Goal: Task Accomplishment & Management: Complete application form

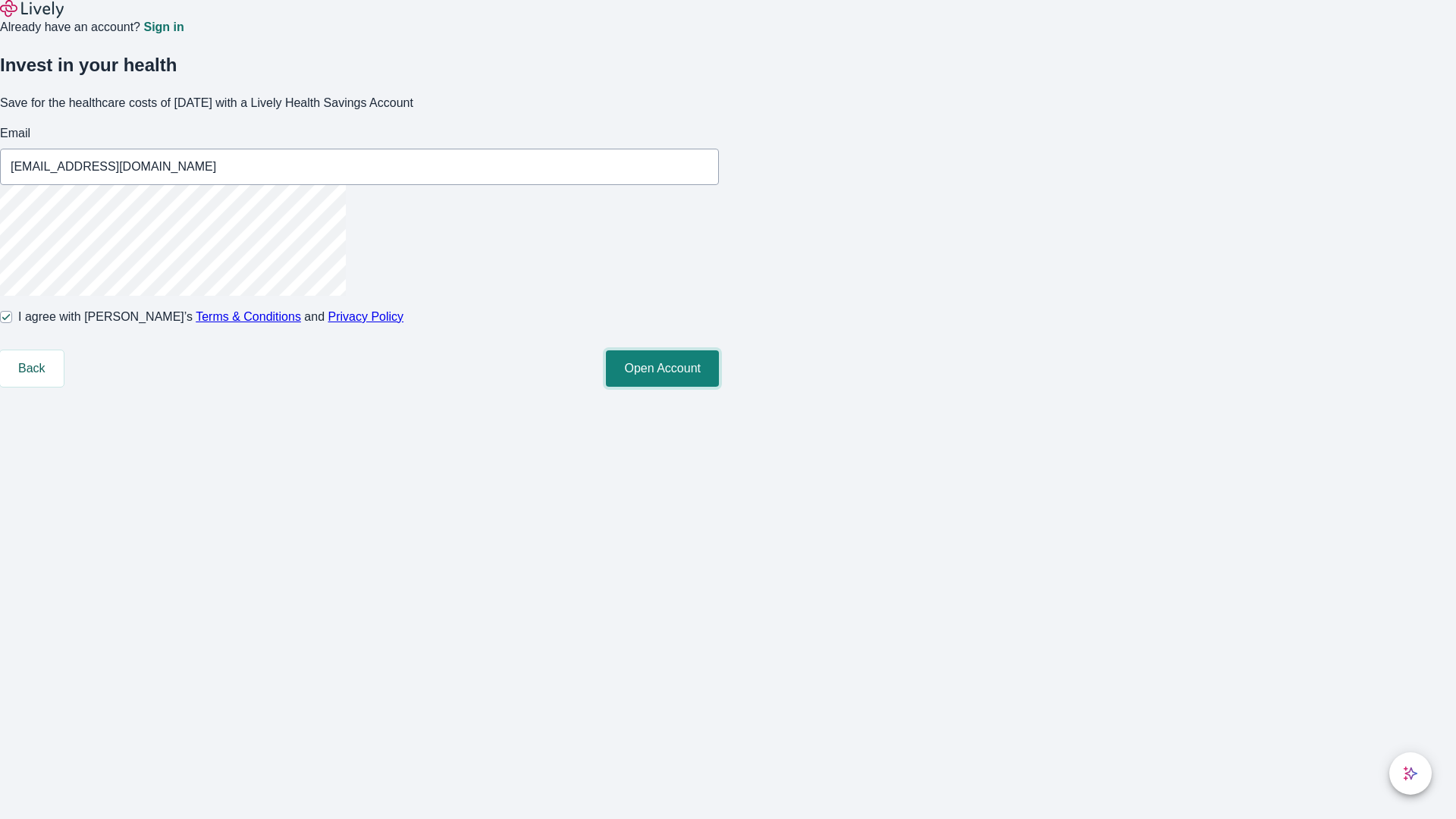
click at [719, 387] on button "Open Account" at bounding box center [662, 368] width 113 height 36
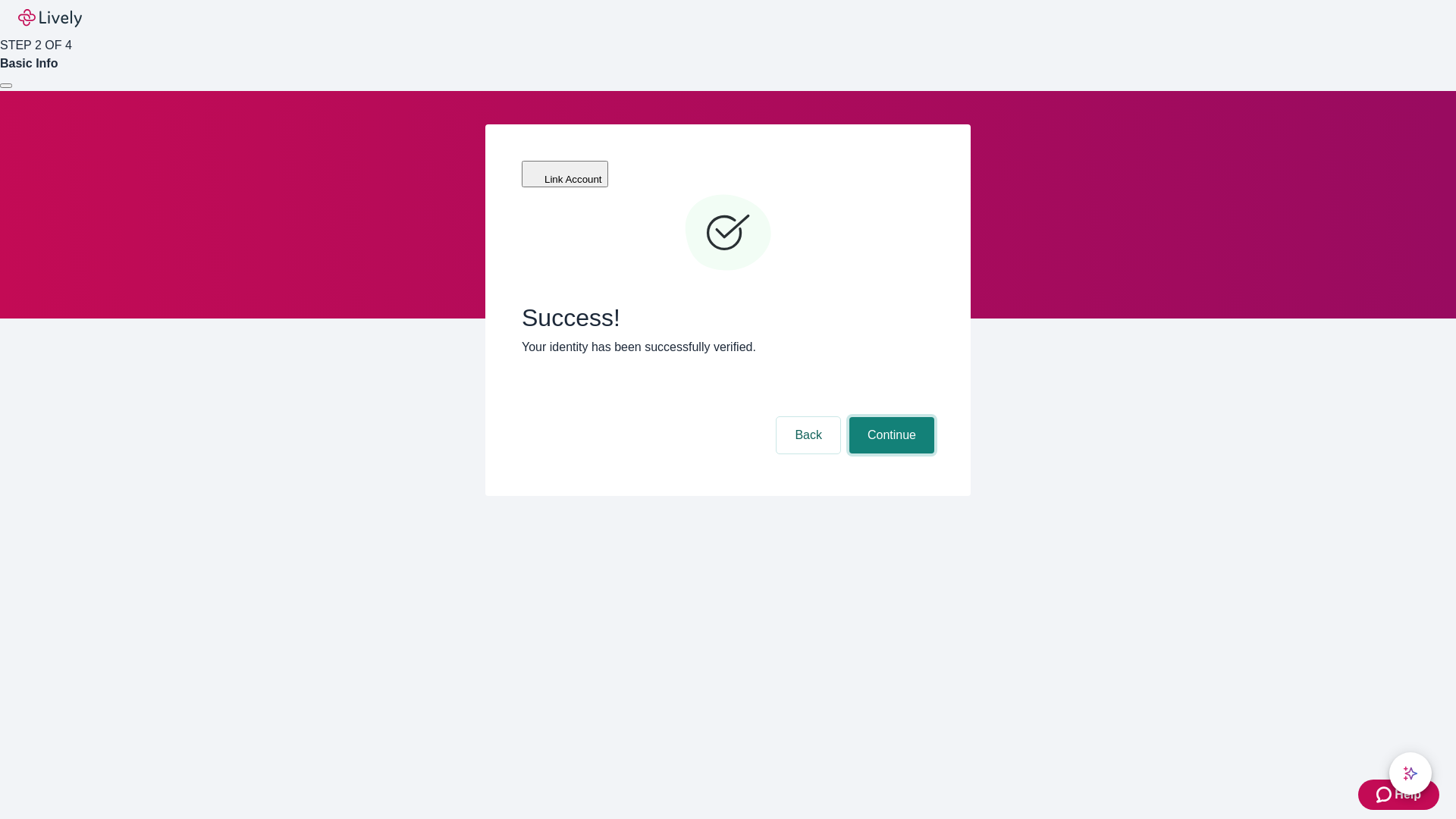
click at [890, 417] on button "Continue" at bounding box center [892, 434] width 85 height 36
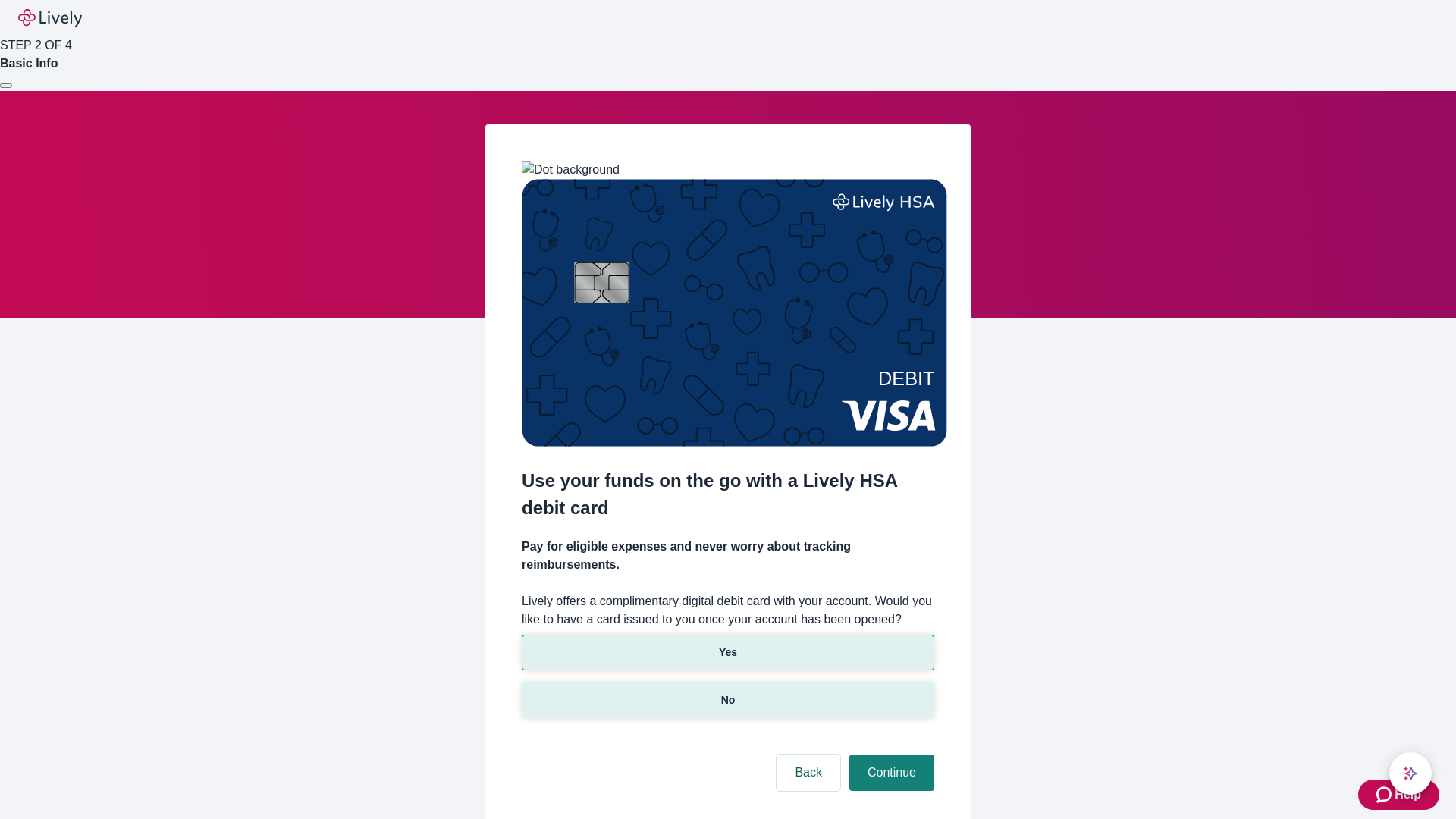
click at [728, 692] on p "No" at bounding box center [728, 700] width 15 height 16
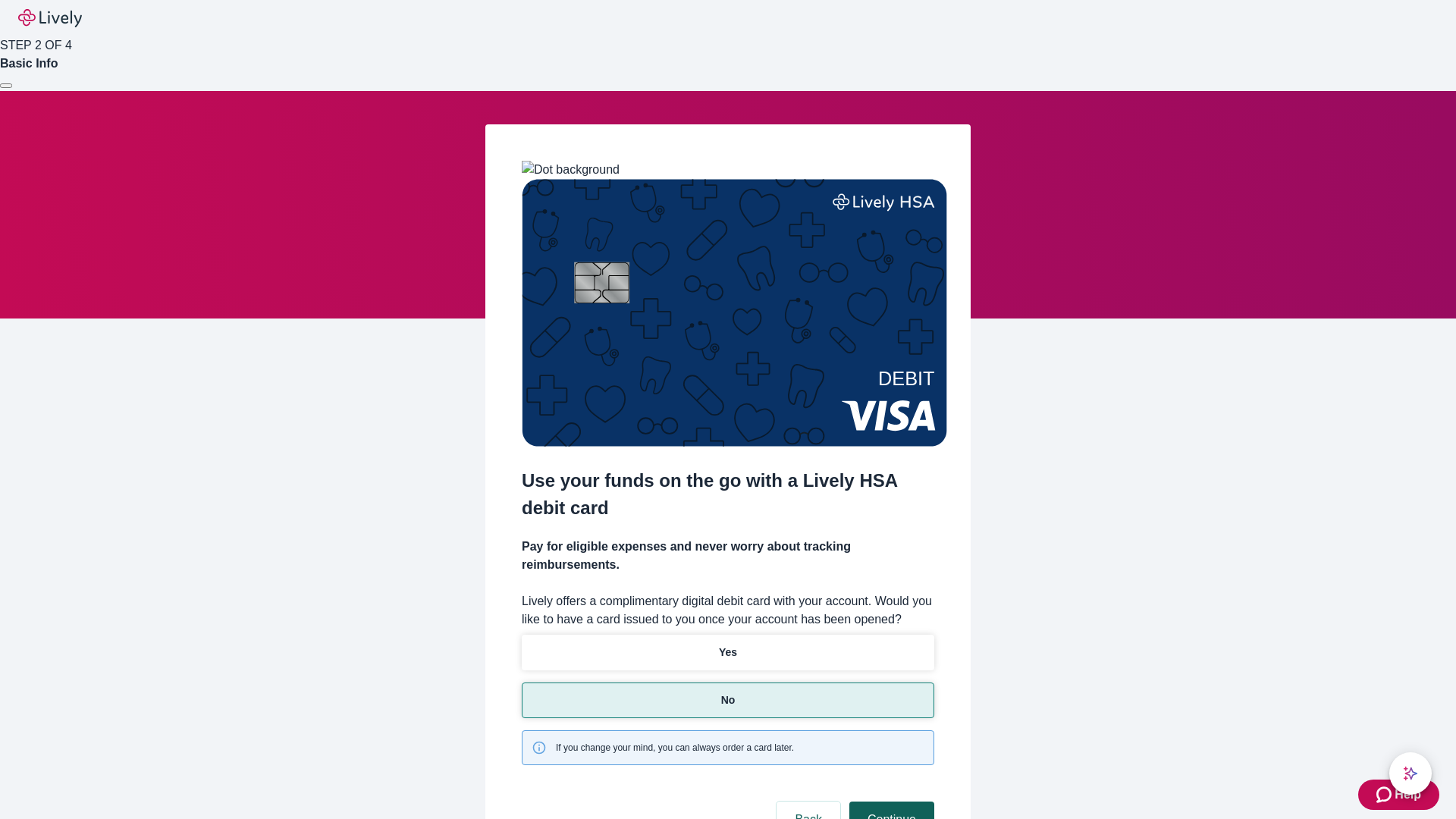
click at [890, 801] on button "Continue" at bounding box center [892, 819] width 85 height 36
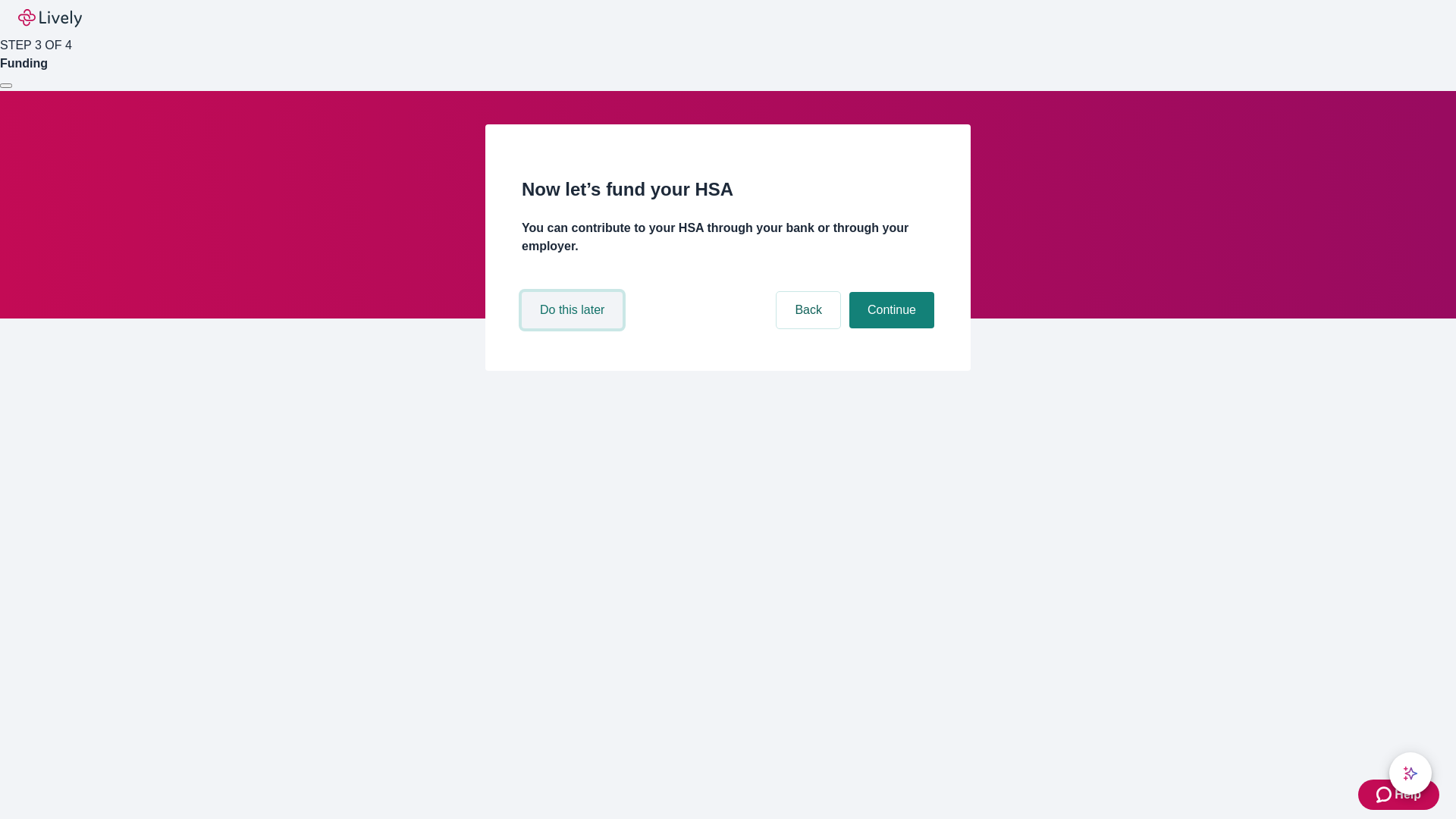
click at [574, 329] on button "Do this later" at bounding box center [572, 309] width 101 height 36
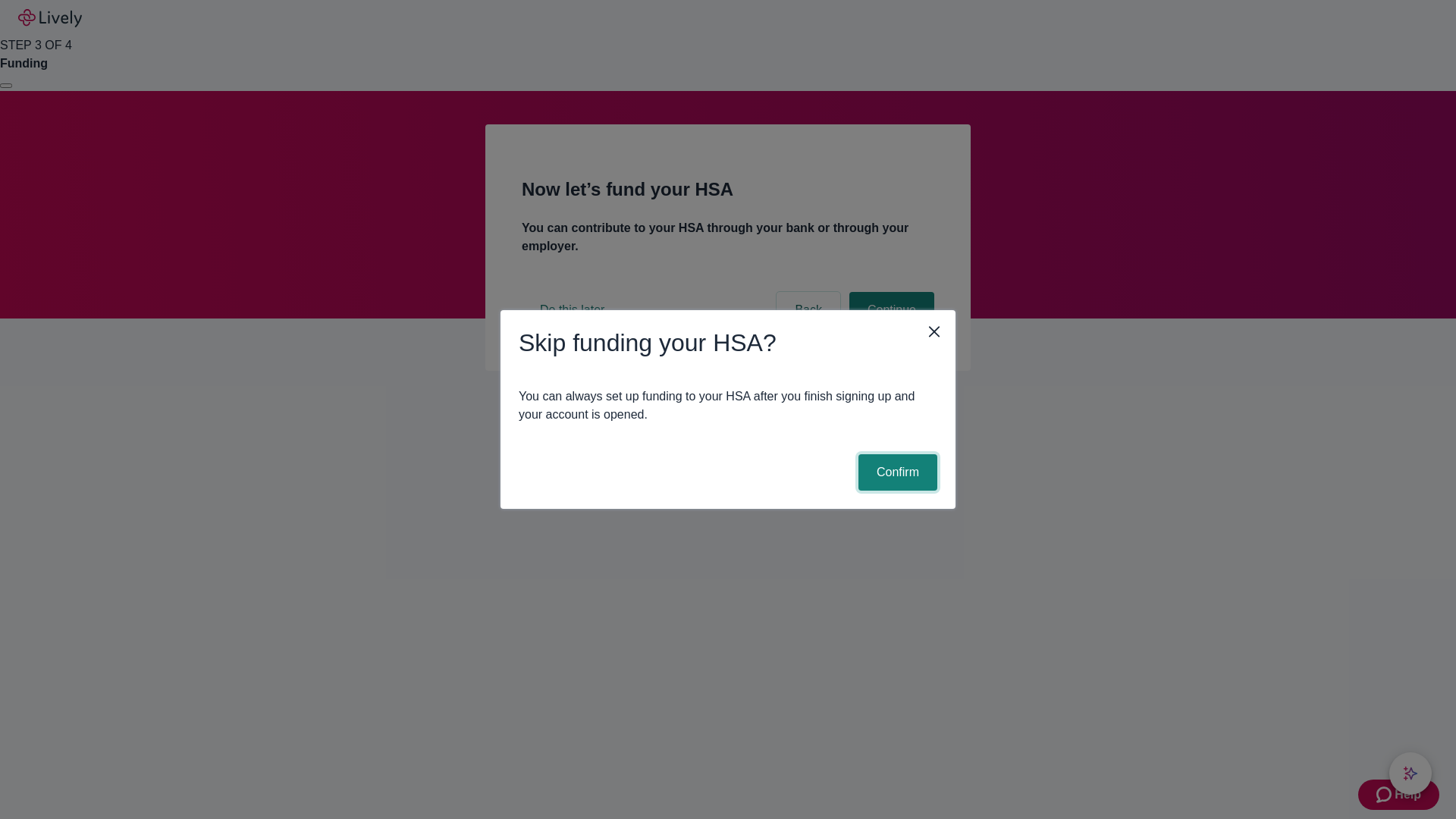
click at [896, 473] on button "Confirm" at bounding box center [898, 472] width 79 height 36
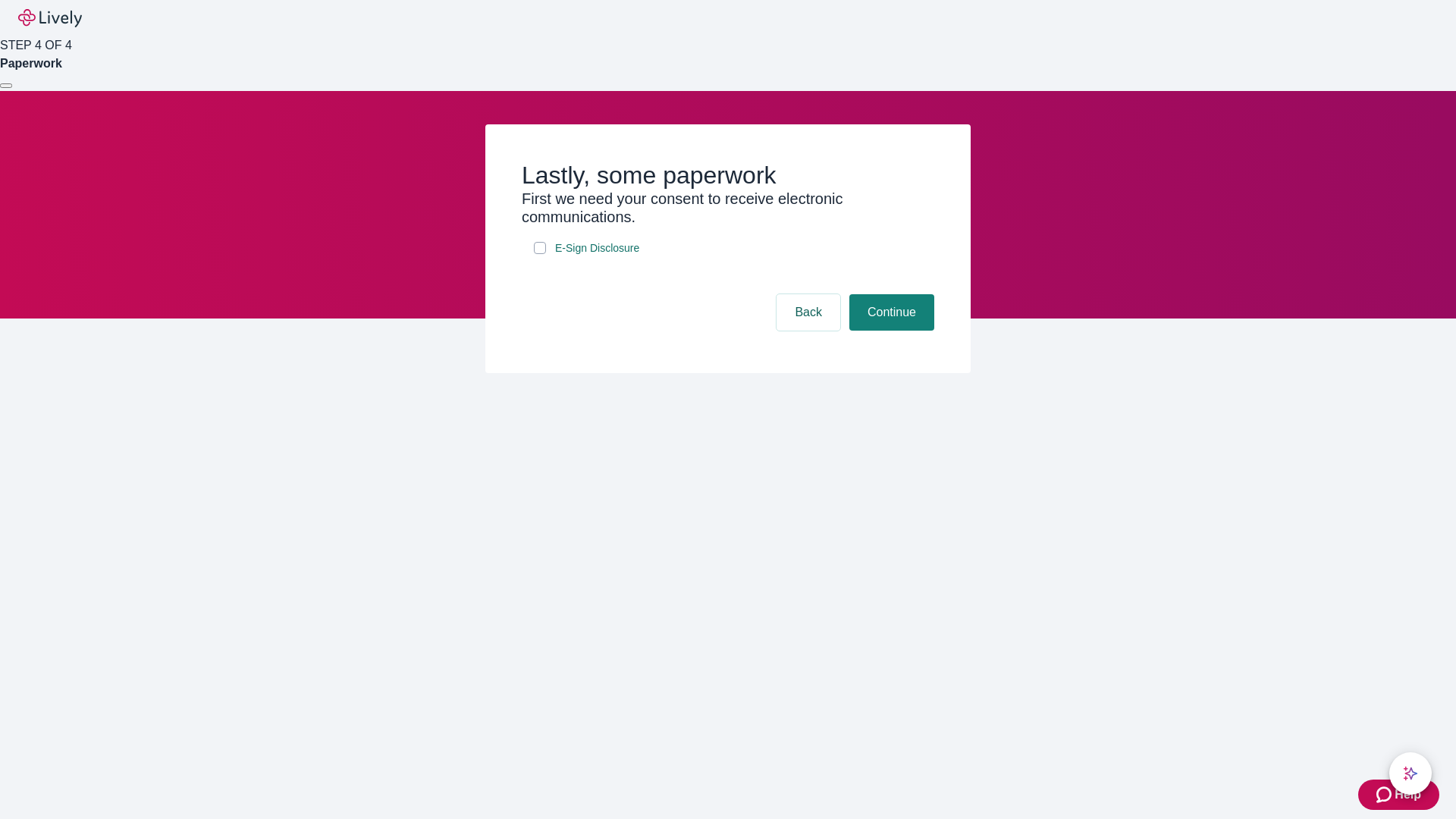
click at [540, 254] on input "E-Sign Disclosure" at bounding box center [540, 248] width 12 height 12
checkbox input "true"
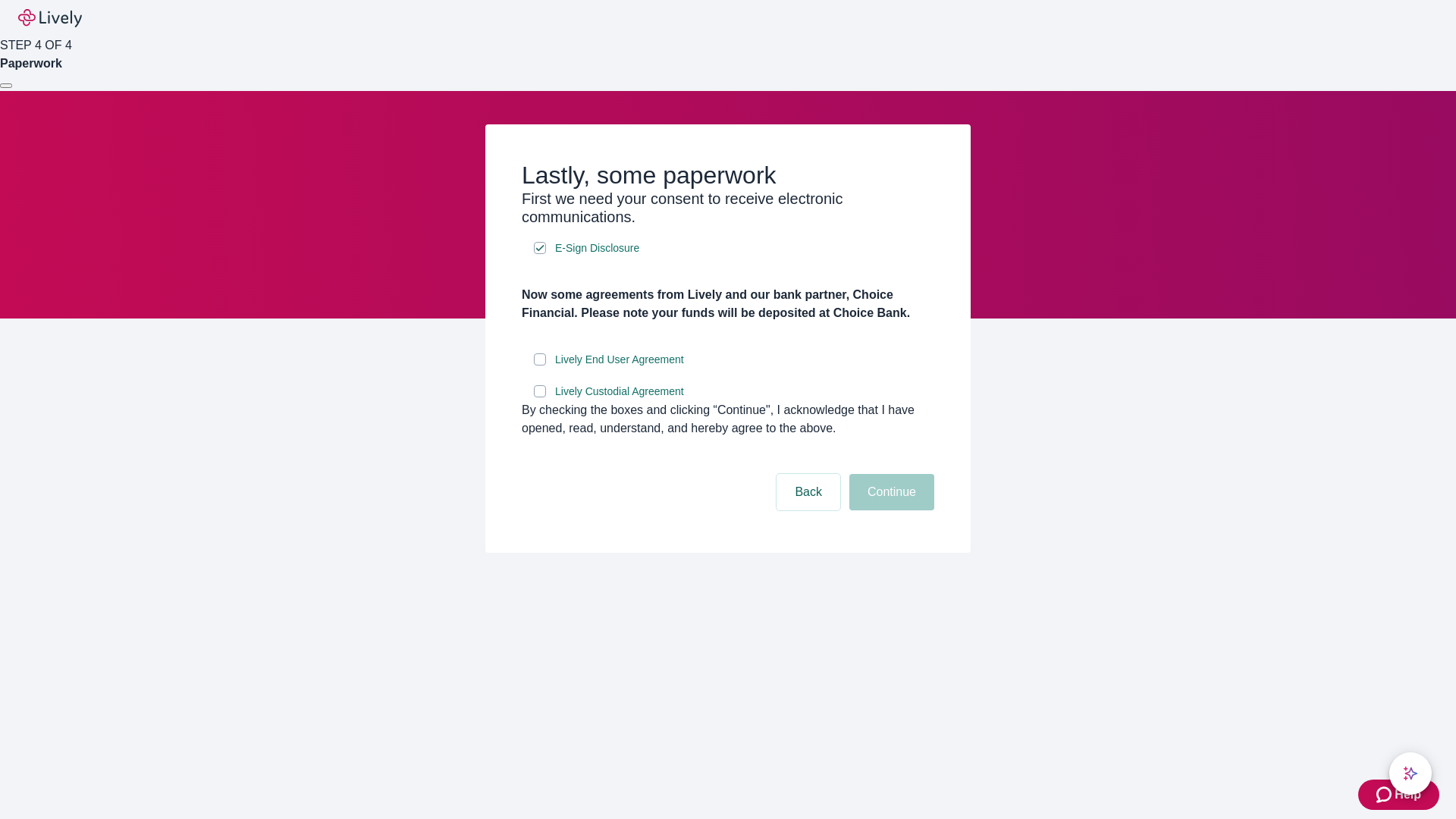
click at [540, 365] on input "Lively End User Agreement" at bounding box center [540, 359] width 12 height 12
checkbox input "true"
click at [540, 398] on input "Lively Custodial Agreement" at bounding box center [540, 391] width 12 height 12
checkbox input "true"
click at [890, 510] on button "Continue" at bounding box center [892, 492] width 85 height 36
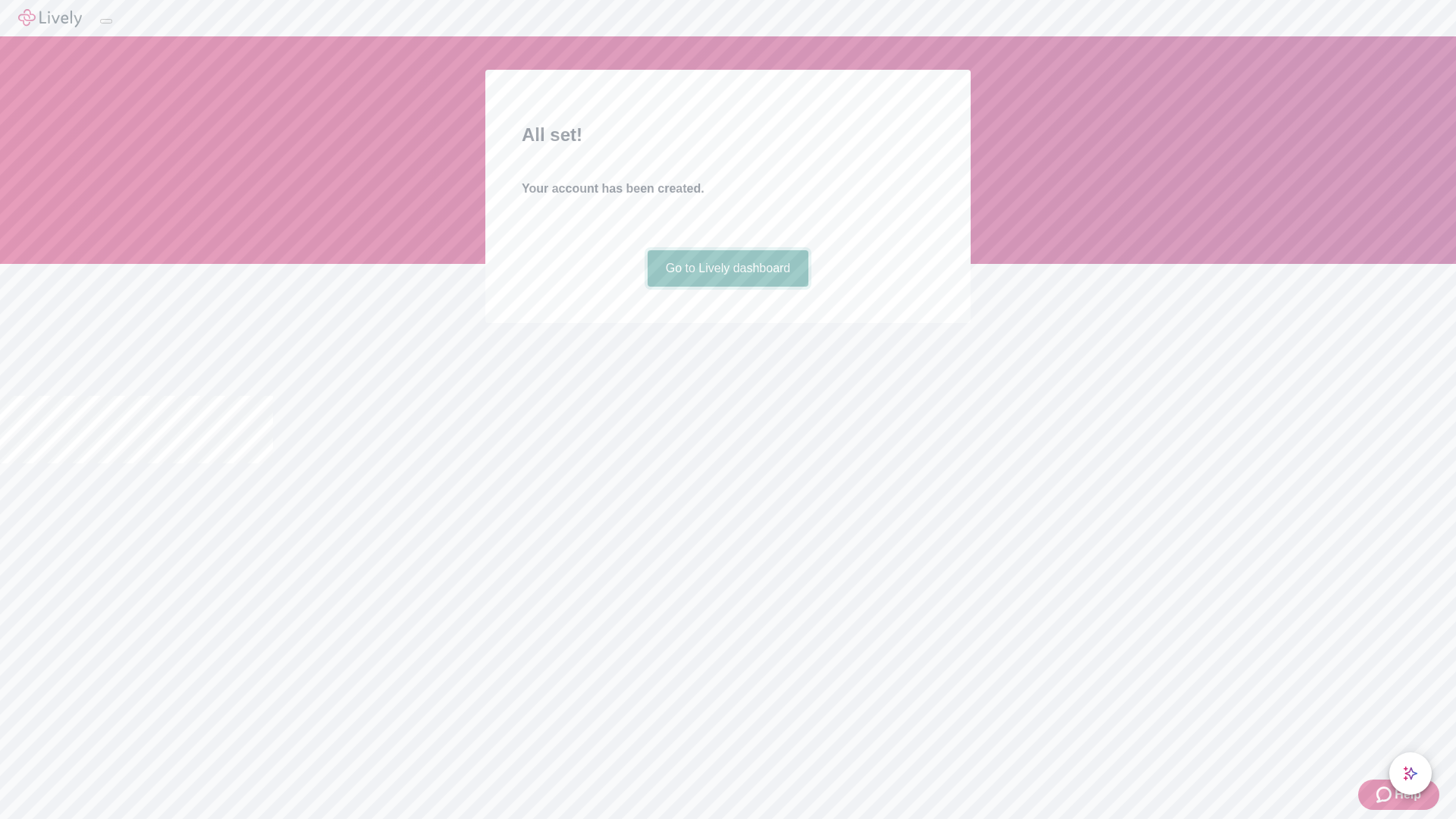
click at [728, 287] on link "Go to Lively dashboard" at bounding box center [728, 268] width 161 height 36
